Goal: Information Seeking & Learning: Learn about a topic

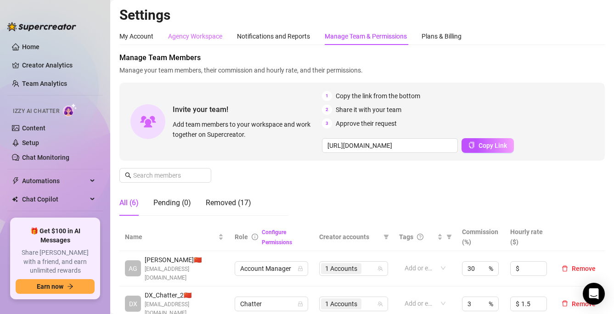
scroll to position [6, 0]
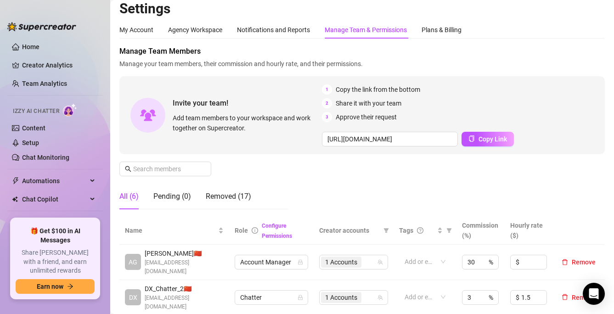
click at [59, 68] on link "Creator Analytics" at bounding box center [58, 65] width 73 height 15
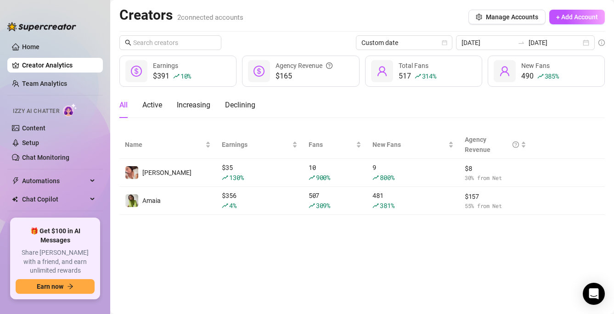
click at [299, 243] on main "Creators 2 connected accounts Manage Accounts + Add Account Custom date [DATE] …" at bounding box center [362, 157] width 504 height 314
click at [311, 229] on main "Creators 2 connected accounts Manage Accounts + Add Account Custom date [DATE] …" at bounding box center [362, 157] width 504 height 314
click at [553, 42] on input "[DATE]" at bounding box center [555, 43] width 52 height 10
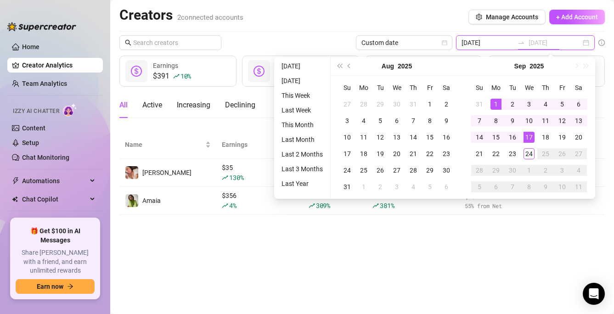
type input "[DATE]"
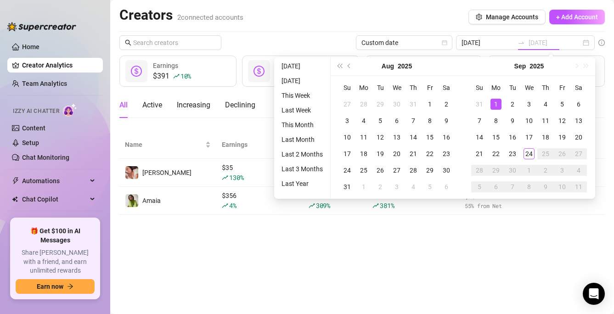
click at [495, 104] on div "1" at bounding box center [496, 104] width 11 height 11
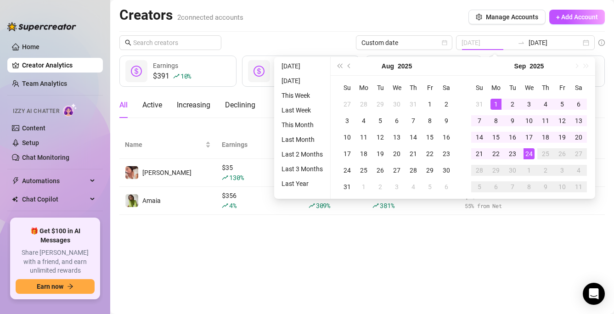
click at [525, 152] on div "24" at bounding box center [529, 153] width 11 height 11
type input "[DATE]"
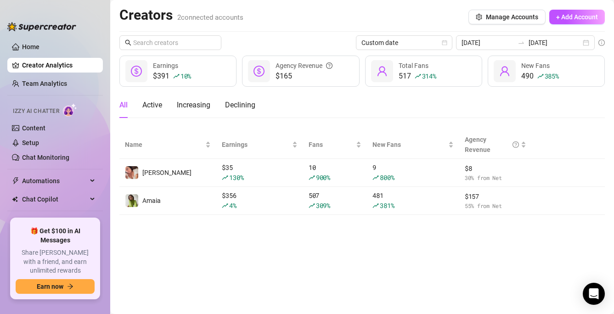
click at [472, 227] on main "Creators 2 connected accounts Manage Accounts + Add Account Custom date [DATE] …" at bounding box center [362, 157] width 504 height 314
click at [179, 73] on div at bounding box center [176, 76] width 6 height 11
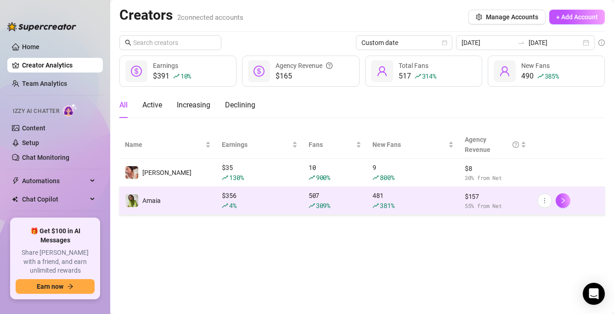
click at [223, 195] on div "$ 356 4 %" at bounding box center [260, 201] width 76 height 20
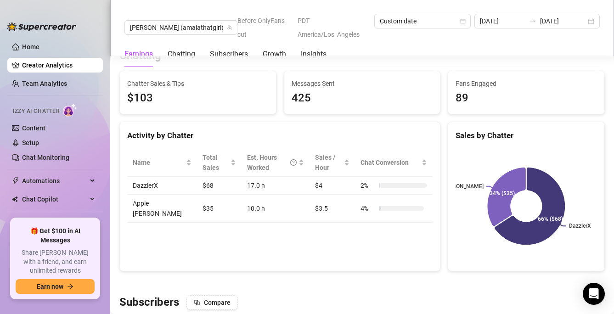
scroll to position [323, 0]
click at [291, 218] on div "Activity by Chatter Name Total Sales Est. Hours Worked Sales / Hour Chat Conver…" at bounding box center [279, 196] width 321 height 150
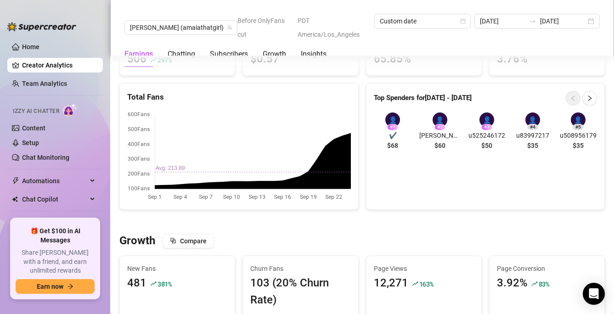
click at [439, 130] on span "[PERSON_NAME]" at bounding box center [439, 135] width 41 height 10
click at [440, 113] on div "👤" at bounding box center [440, 120] width 15 height 15
click at [435, 141] on span "$60" at bounding box center [440, 146] width 11 height 10
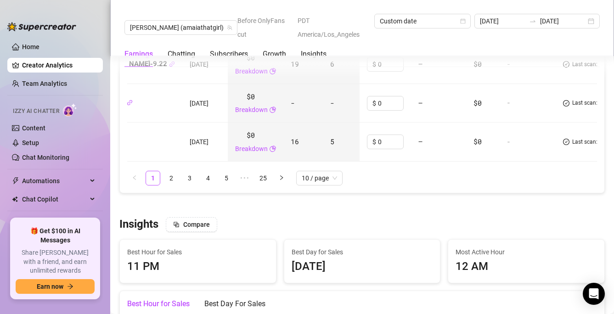
scroll to position [1310, 0]
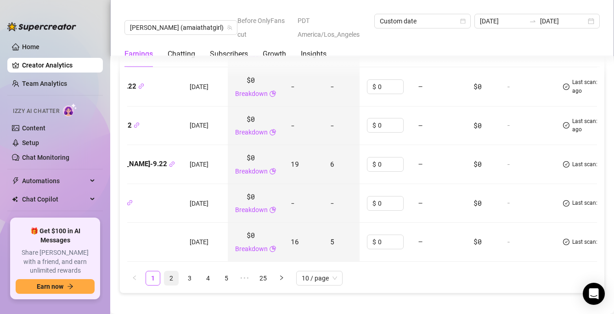
click at [171, 271] on link "2" at bounding box center [171, 278] width 14 height 14
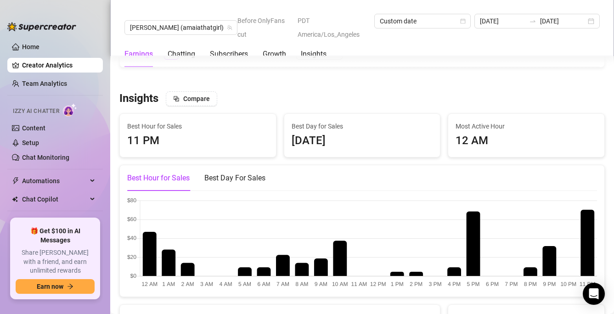
scroll to position [1484, 0]
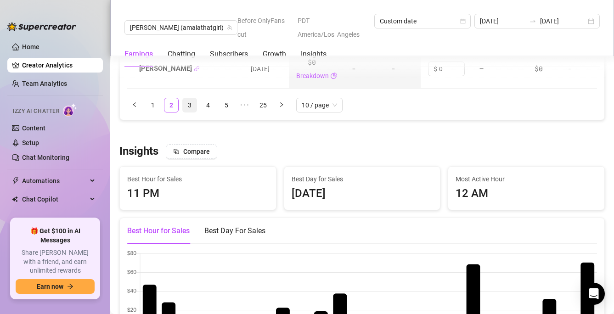
click at [188, 98] on link "3" at bounding box center [190, 105] width 14 height 14
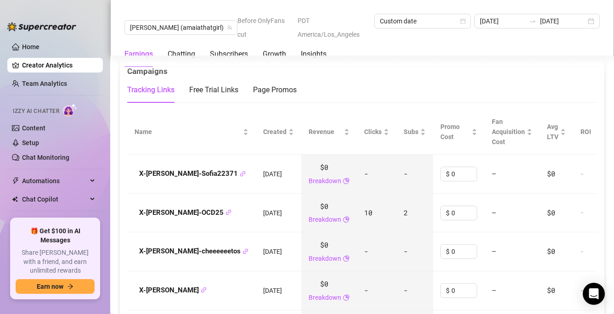
scroll to position [1028, 0]
click at [418, 63] on div "Campaigns" at bounding box center [362, 68] width 470 height 20
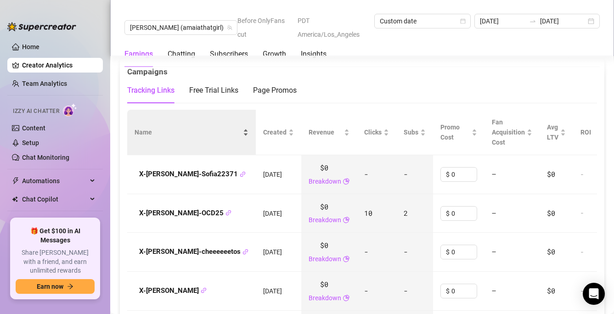
click at [220, 127] on div "Name" at bounding box center [192, 132] width 114 height 10
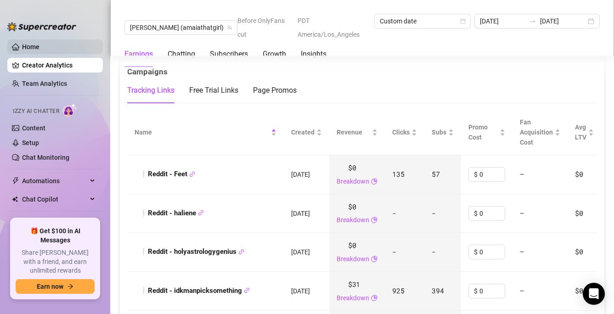
click at [40, 51] on link "Home" at bounding box center [30, 46] width 17 height 7
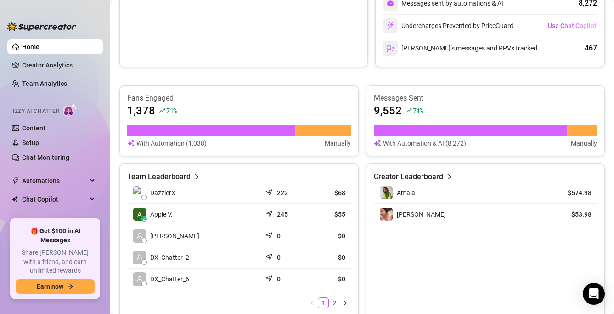
scroll to position [279, 0]
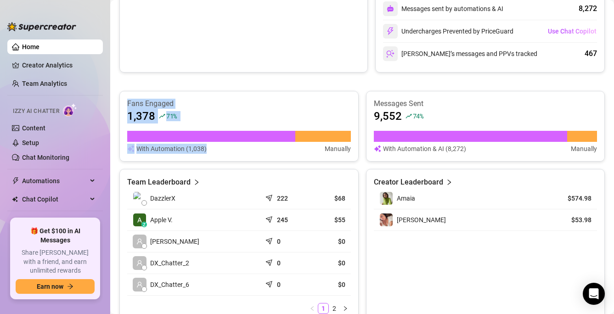
drag, startPoint x: 247, startPoint y: 94, endPoint x: 236, endPoint y: 156, distance: 63.1
click at [236, 156] on div "Fans Engaged 1,378 71 % With Automation (1,038) Manually" at bounding box center [238, 126] width 239 height 71
click at [236, 153] on div "Fans Engaged 1,378 71 % With Automation (1,038) Manually" at bounding box center [238, 126] width 239 height 71
drag, startPoint x: 236, startPoint y: 153, endPoint x: 250, endPoint y: 84, distance: 70.8
click at [250, 84] on div "$629 66 % Revenue $45 Made with Superpowers in last 30 days Sales made with AI …" at bounding box center [361, 131] width 485 height 395
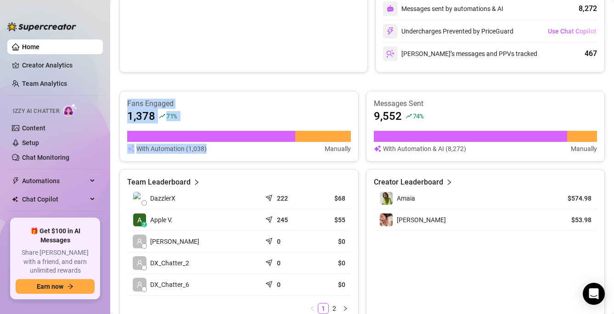
click at [250, 90] on div "$629 66 % Revenue $45 Made with Superpowers in last 30 days Sales made with AI …" at bounding box center [361, 131] width 485 height 395
drag, startPoint x: 250, startPoint y: 87, endPoint x: 237, endPoint y: 158, distance: 72.4
click at [237, 158] on div "$629 66 % Revenue $45 Made with Superpowers in last 30 days Sales made with AI …" at bounding box center [361, 131] width 485 height 395
click at [237, 158] on div "Fans Engaged 1,378 71 % With Automation (1,038) Manually" at bounding box center [238, 126] width 239 height 71
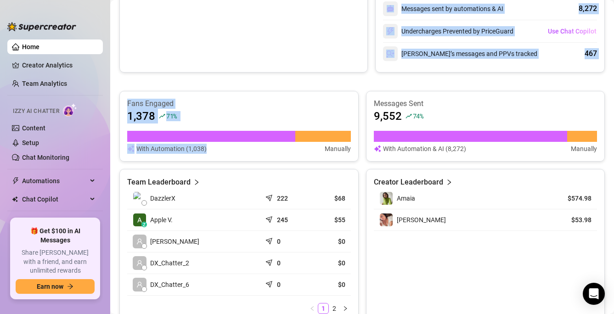
drag, startPoint x: 237, startPoint y: 153, endPoint x: 262, endPoint y: 85, distance: 73.1
click at [262, 82] on div "$629 66 % Revenue $45 Made with Superpowers in last 30 days Sales made with AI …" at bounding box center [361, 131] width 485 height 395
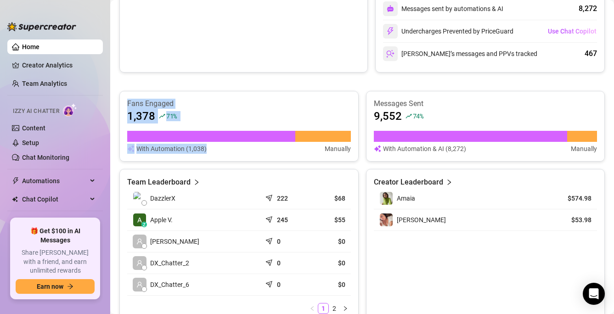
click at [262, 100] on article "Fans Engaged" at bounding box center [239, 104] width 224 height 10
drag, startPoint x: 260, startPoint y: 102, endPoint x: 252, endPoint y: 161, distance: 59.9
click at [252, 162] on div "Fans Engaged 1,378 71 % With Automation (1,038) Manually Messages Sent 9,552 74…" at bounding box center [361, 210] width 485 height 238
click at [252, 161] on div "Fans Engaged 1,378 71 % With Automation (1,038) Manually Messages Sent 9,552 74…" at bounding box center [361, 210] width 485 height 238
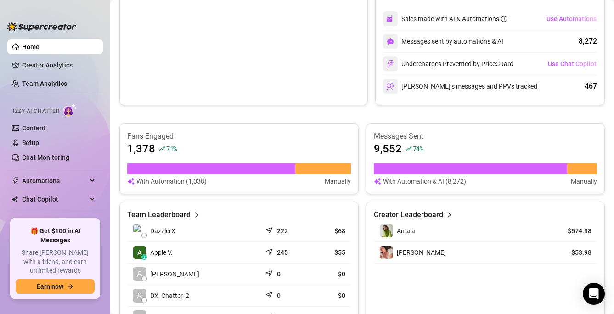
scroll to position [243, 0]
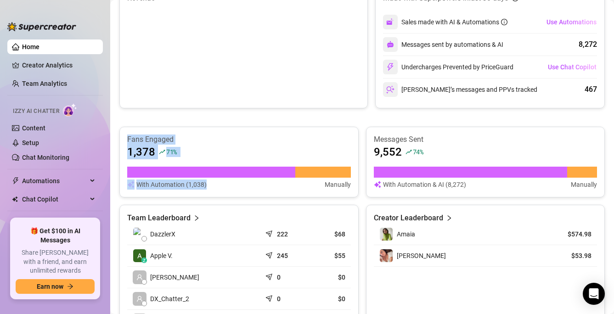
drag, startPoint x: 260, startPoint y: 134, endPoint x: 258, endPoint y: 190, distance: 56.1
click at [258, 190] on div "Fans Engaged 1,378 71 % With Automation (1,038) Manually" at bounding box center [238, 162] width 239 height 71
click at [257, 196] on div "Fans Engaged 1,378 71 % With Automation (1,038) Manually" at bounding box center [238, 162] width 239 height 71
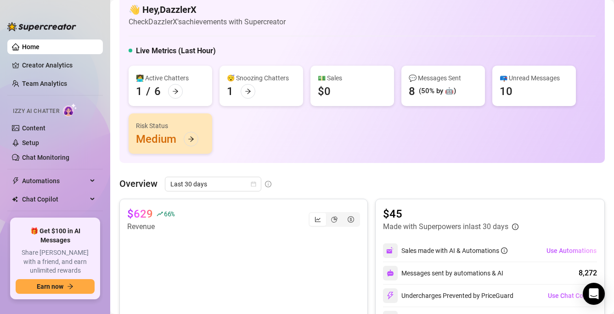
scroll to position [0, 0]
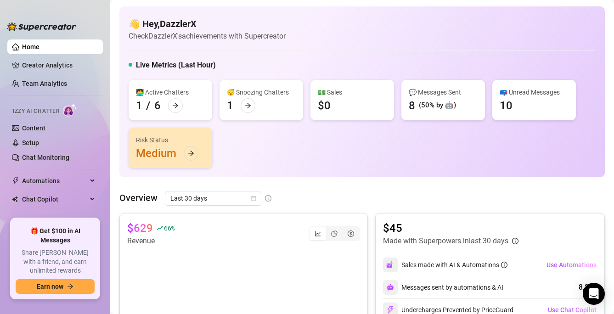
click at [266, 150] on div "👩‍💻 Active Chatters 1 / 6 😴 Snoozing Chatters 1 💵 Sales $0 💬 Messages Sent 8 (5…" at bounding box center [362, 124] width 467 height 88
click at [59, 69] on link "Creator Analytics" at bounding box center [58, 65] width 73 height 15
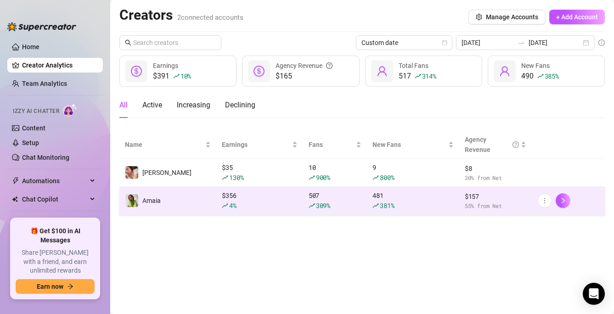
click at [196, 209] on td "Amaia" at bounding box center [167, 201] width 97 height 28
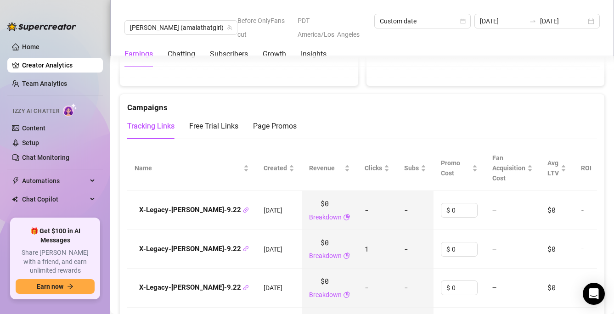
scroll to position [992, 0]
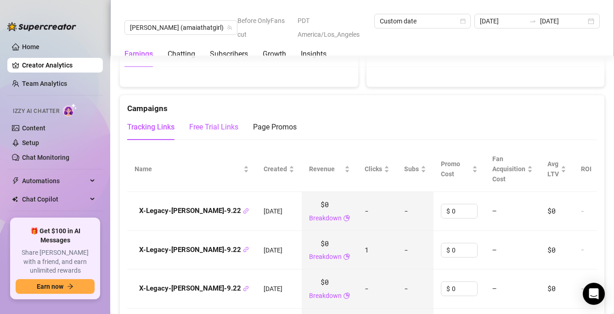
click at [213, 122] on div "Free Trial Links" at bounding box center [213, 127] width 49 height 11
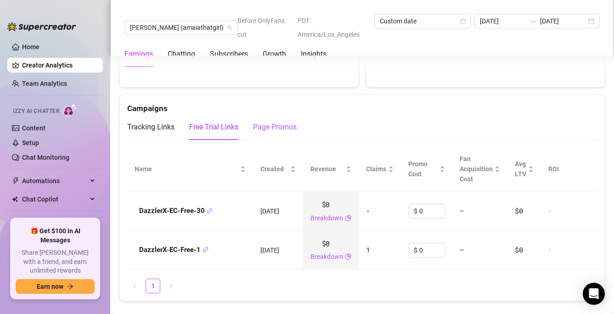
click at [271, 122] on div "Page Promos" at bounding box center [275, 127] width 44 height 11
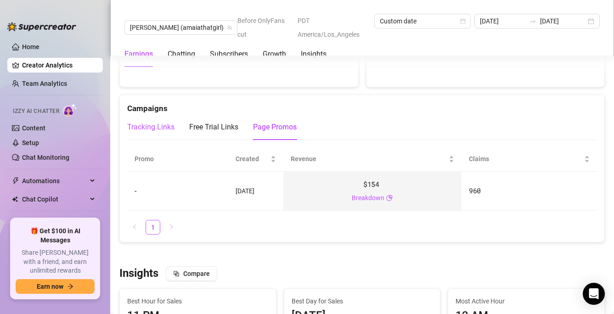
click at [160, 122] on div "Tracking Links" at bounding box center [150, 127] width 47 height 11
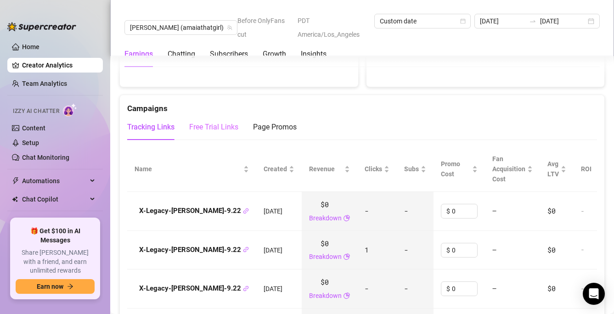
click at [214, 121] on div "Free Trial Links" at bounding box center [213, 127] width 49 height 26
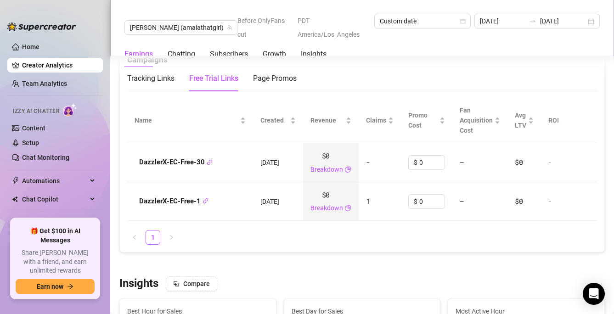
scroll to position [1045, 0]
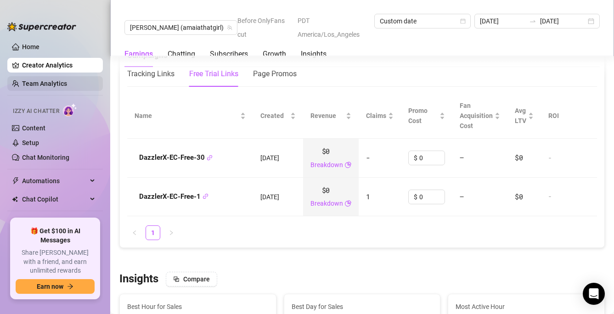
click at [43, 86] on link "Team Analytics" at bounding box center [44, 83] width 45 height 7
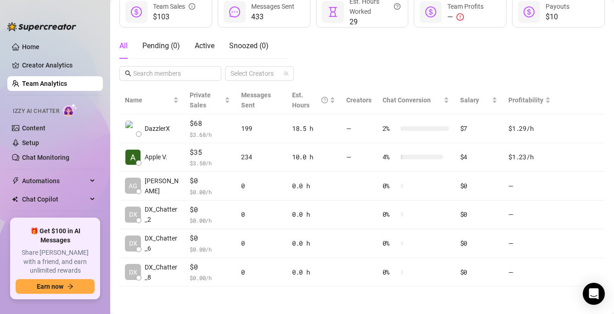
scroll to position [150, 0]
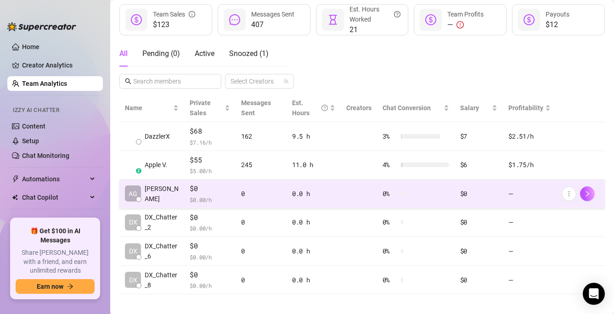
scroll to position [150, 0]
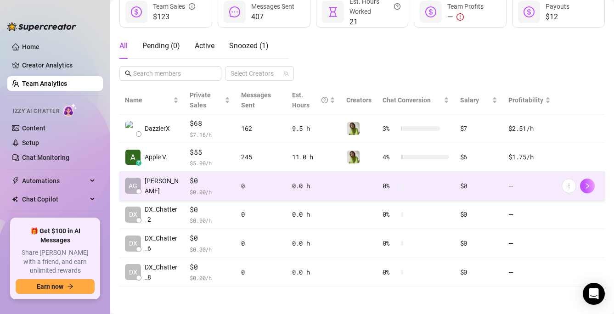
click at [191, 197] on td "$0 $ 0.00 /h" at bounding box center [209, 186] width 51 height 29
